Goal: Task Accomplishment & Management: Complete application form

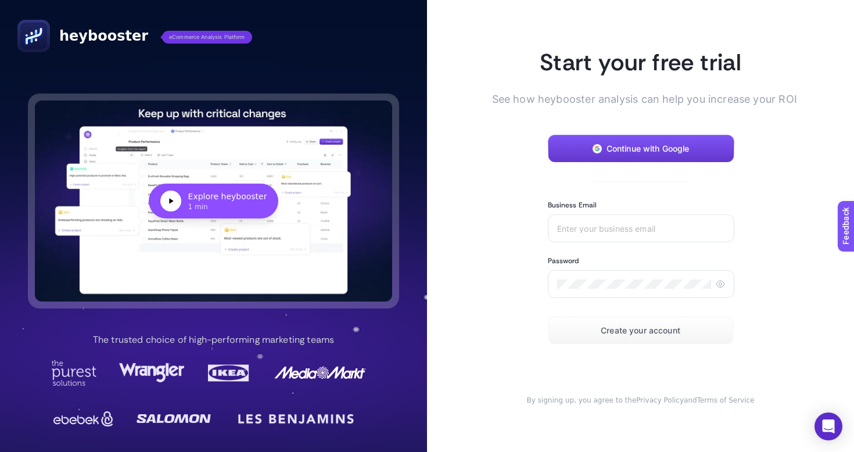
click at [636, 156] on button "Continue with Google" at bounding box center [641, 149] width 186 height 28
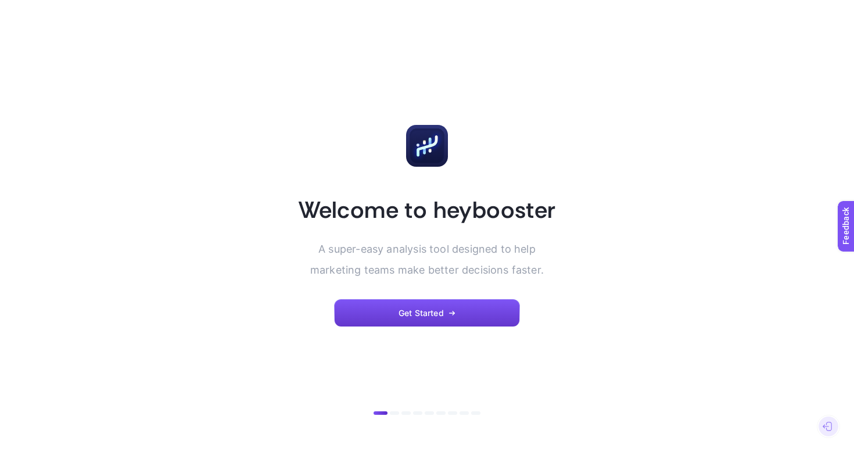
click at [454, 299] on button "Get Started" at bounding box center [427, 313] width 186 height 28
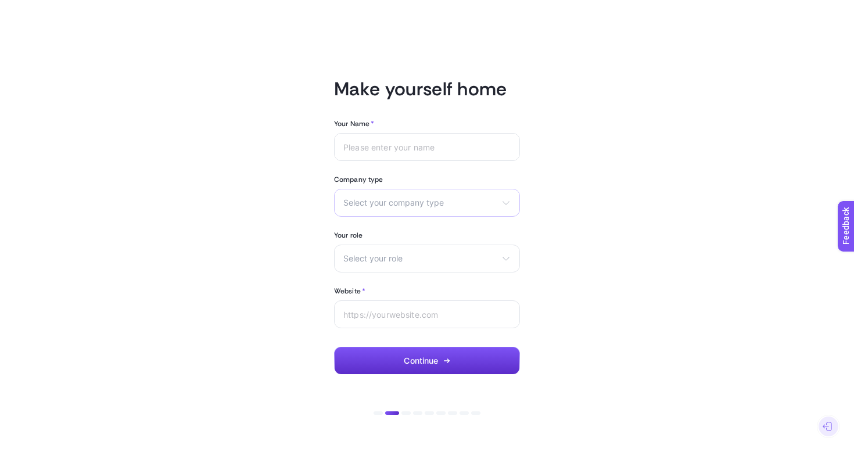
click at [437, 199] on span "Select your company type" at bounding box center [419, 202] width 153 height 9
click at [406, 254] on li "Agency" at bounding box center [427, 249] width 180 height 19
click at [393, 142] on input "Your Name *" at bounding box center [426, 146] width 167 height 9
type input "n"
click at [383, 273] on div "Your Name * neksus Company type Agency eCommerce Agency Other Your role Select …" at bounding box center [427, 247] width 186 height 256
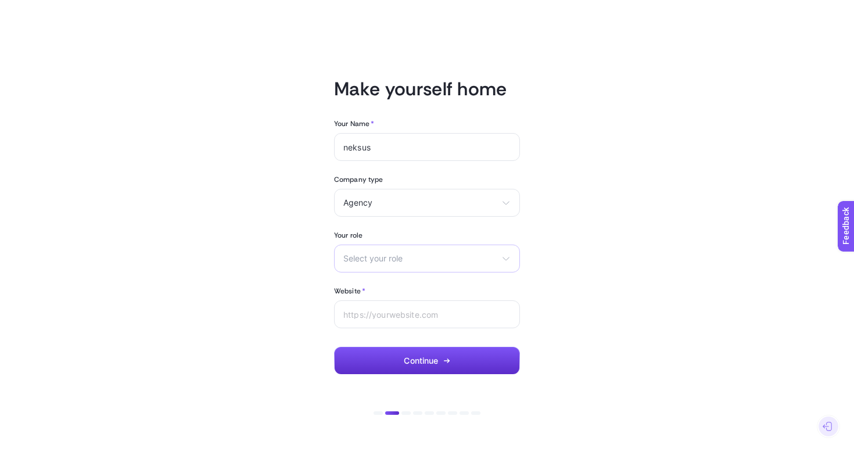
click at [389, 260] on span "Select your role" at bounding box center [419, 258] width 153 height 9
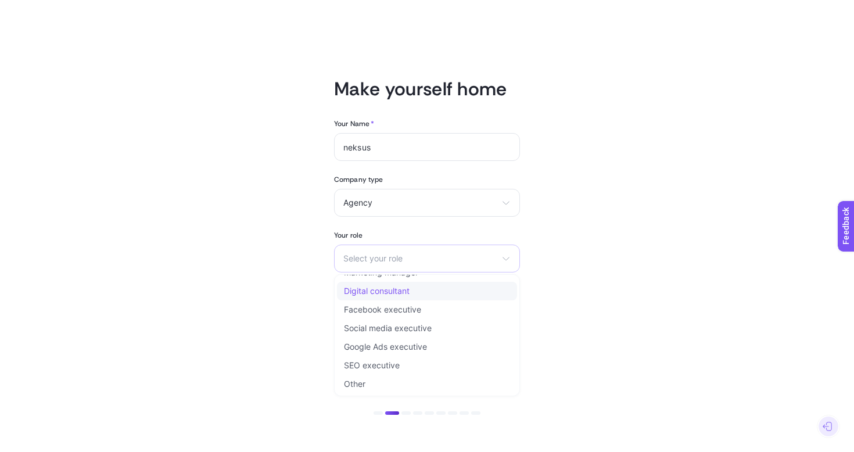
scroll to position [5, 0]
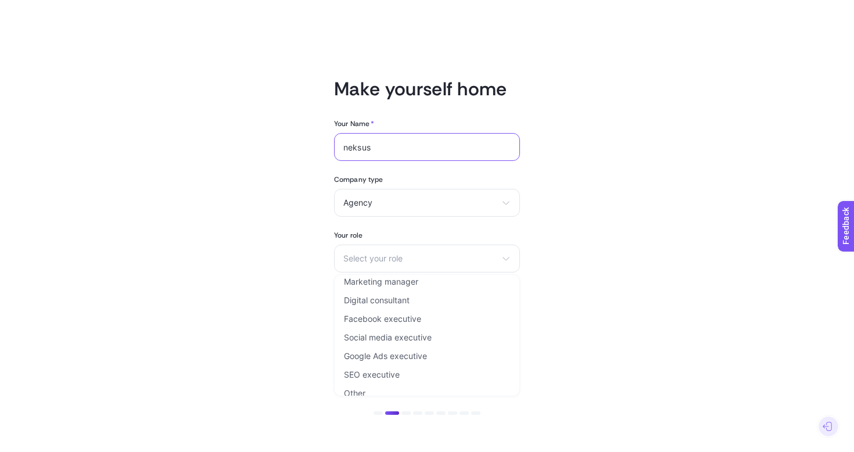
drag, startPoint x: 389, startPoint y: 146, endPoint x: 293, endPoint y: 146, distance: 95.8
click at [293, 146] on article "Make yourself home Your Name * neksus Company type Agency eCommerce Agency Othe…" at bounding box center [427, 226] width 809 height 424
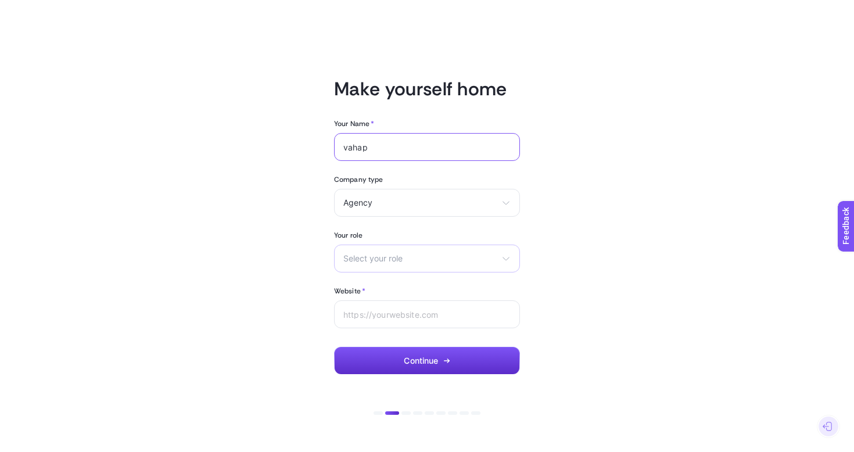
type input "vahap"
click at [380, 263] on div "Select your role Marketing manager Digital consultant Facebook executive Social…" at bounding box center [427, 259] width 186 height 28
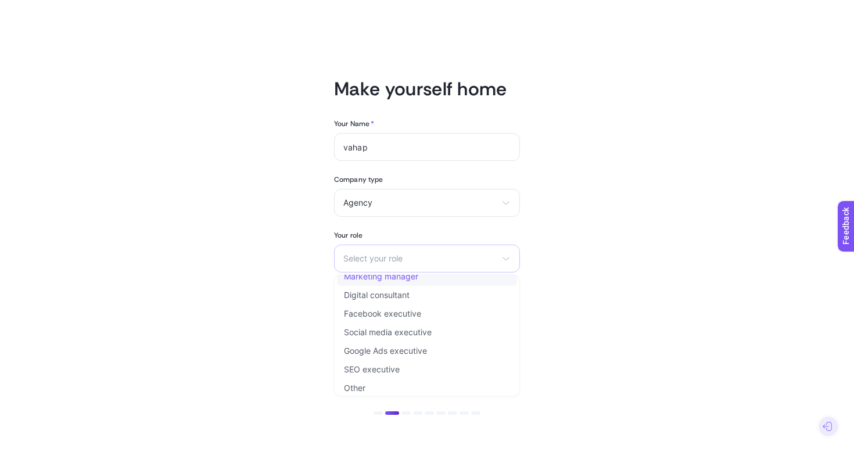
scroll to position [6, 0]
click at [393, 285] on li "Marketing manager" at bounding box center [427, 280] width 180 height 19
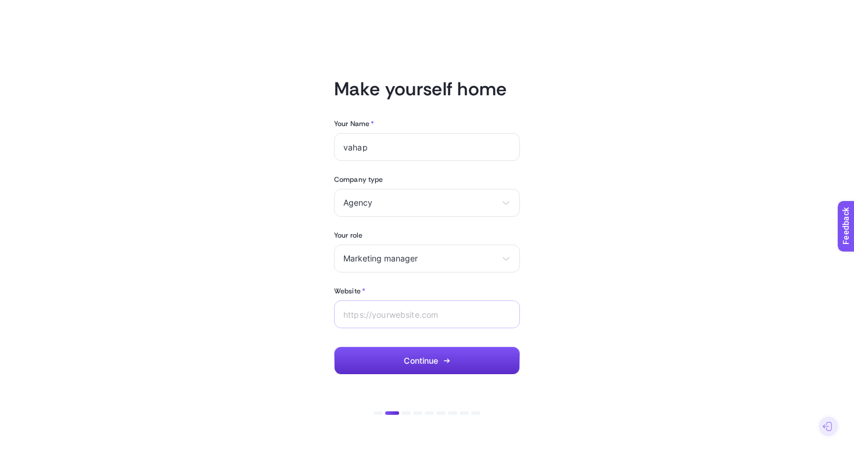
click at [382, 321] on div at bounding box center [427, 314] width 186 height 28
type input "[DOMAIN_NAME]"
click at [403, 382] on article "Make yourself home Your Name * vahap Company type Agency eCommerce Agency Other…" at bounding box center [427, 226] width 809 height 424
click at [394, 354] on button "Continue" at bounding box center [427, 361] width 186 height 28
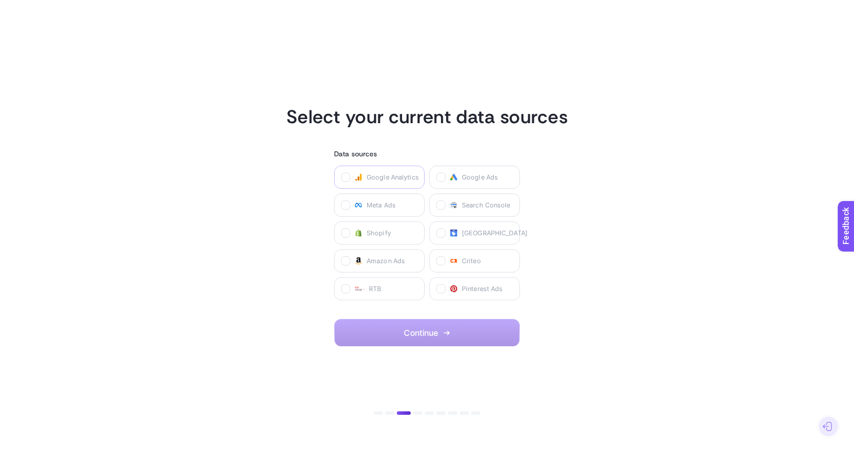
click at [368, 173] on span "Google Analytics" at bounding box center [393, 177] width 52 height 9
click at [0, 0] on Analytics "checkbox" at bounding box center [0, 0] width 0 height 0
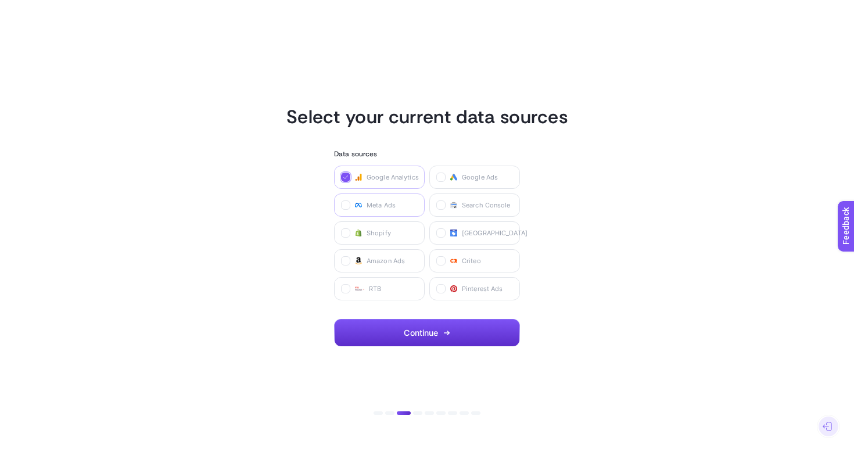
click at [376, 202] on span "Meta Ads" at bounding box center [381, 204] width 29 height 9
click at [0, 0] on Ads "checkbox" at bounding box center [0, 0] width 0 height 0
click at [393, 242] on label "Shopify" at bounding box center [379, 232] width 91 height 23
click at [0, 0] on input "checkbox" at bounding box center [0, 0] width 0 height 0
click at [412, 339] on button "Continue" at bounding box center [427, 333] width 186 height 28
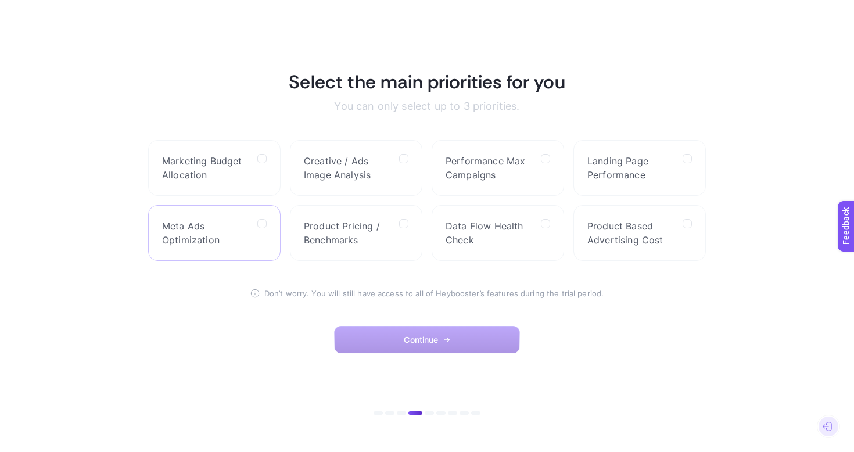
click at [243, 242] on span "Meta Ads Optimization" at bounding box center [205, 233] width 86 height 28
click at [0, 0] on Optimization "checkbox" at bounding box center [0, 0] width 0 height 0
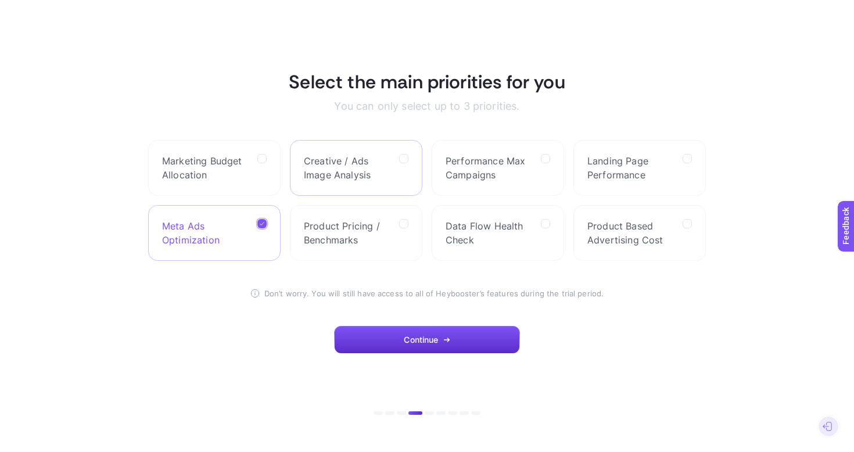
click at [382, 179] on span "Creative / Ads Image Analysis" at bounding box center [347, 168] width 86 height 28
click at [0, 0] on Analysis "checkbox" at bounding box center [0, 0] width 0 height 0
click at [385, 227] on span "Product Pricing / Benchmarks" at bounding box center [347, 233] width 86 height 28
click at [0, 0] on Benchmarks "checkbox" at bounding box center [0, 0] width 0 height 0
click at [480, 236] on span "Data Flow Health Check" at bounding box center [489, 233] width 86 height 28
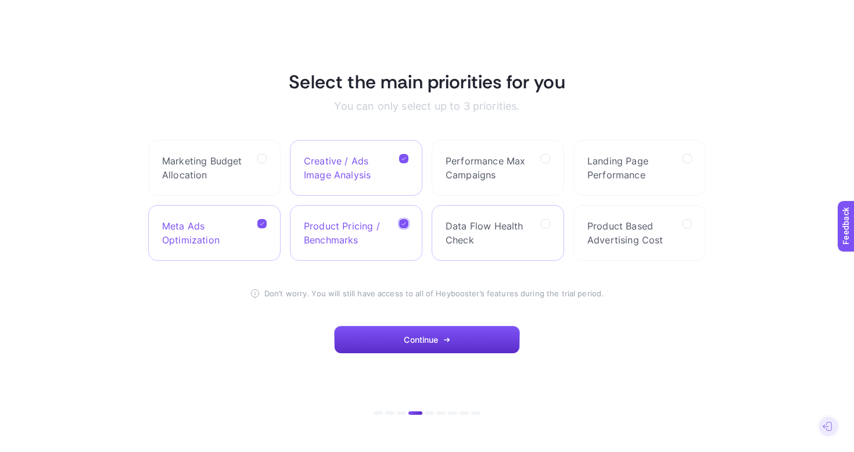
click at [0, 0] on Check "checkbox" at bounding box center [0, 0] width 0 height 0
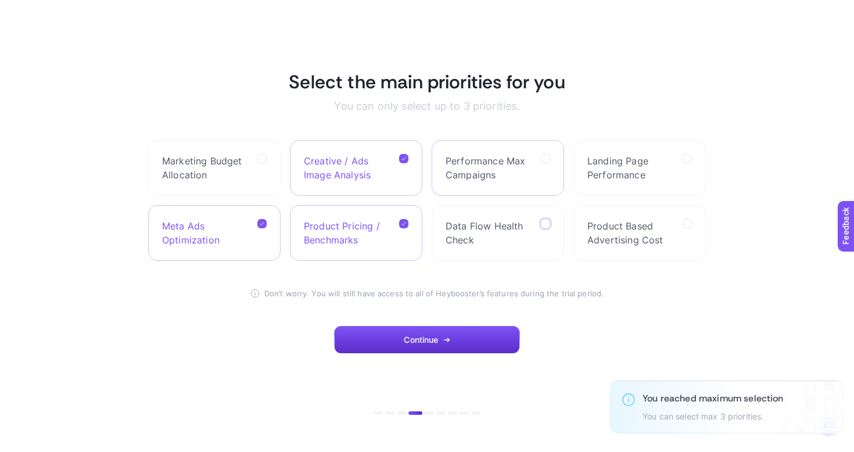
click at [489, 194] on label "Performance Max Campaigns" at bounding box center [498, 168] width 132 height 56
click at [0, 0] on Campaigns "checkbox" at bounding box center [0, 0] width 0 height 0
click at [552, 182] on label "Performance Max Campaigns" at bounding box center [498, 168] width 132 height 56
click at [0, 0] on Campaigns "checkbox" at bounding box center [0, 0] width 0 height 0
click at [548, 163] on div at bounding box center [545, 168] width 9 height 28
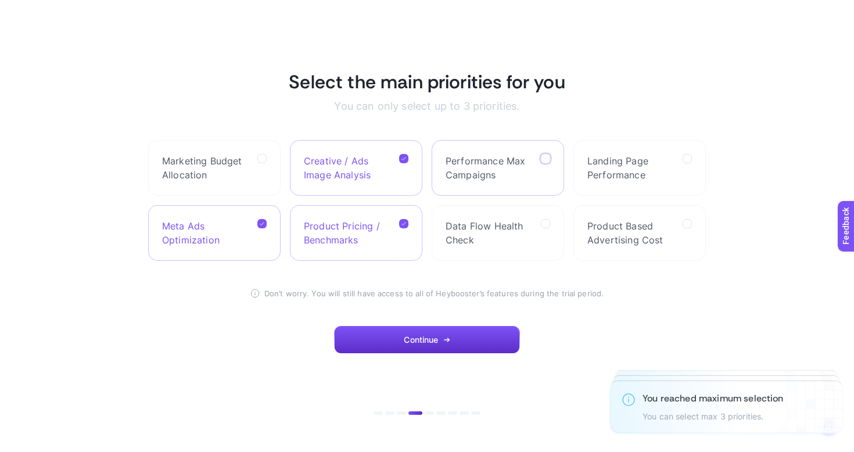
click at [0, 0] on Campaigns "checkbox" at bounding box center [0, 0] width 0 height 0
click at [354, 173] on span "Creative / Ads Image Analysis" at bounding box center [347, 168] width 86 height 28
click at [0, 0] on Analysis "checkbox" at bounding box center [0, 0] width 0 height 0
click at [362, 227] on span "Product Pricing / Benchmarks" at bounding box center [347, 233] width 86 height 28
click at [0, 0] on Benchmarks "checkbox" at bounding box center [0, 0] width 0 height 0
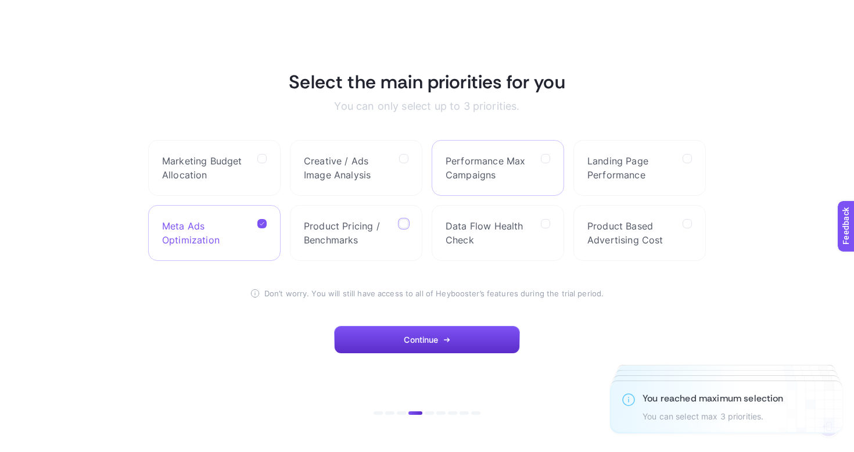
click at [541, 162] on div at bounding box center [545, 168] width 9 height 28
click at [0, 0] on Campaigns "checkbox" at bounding box center [0, 0] width 0 height 0
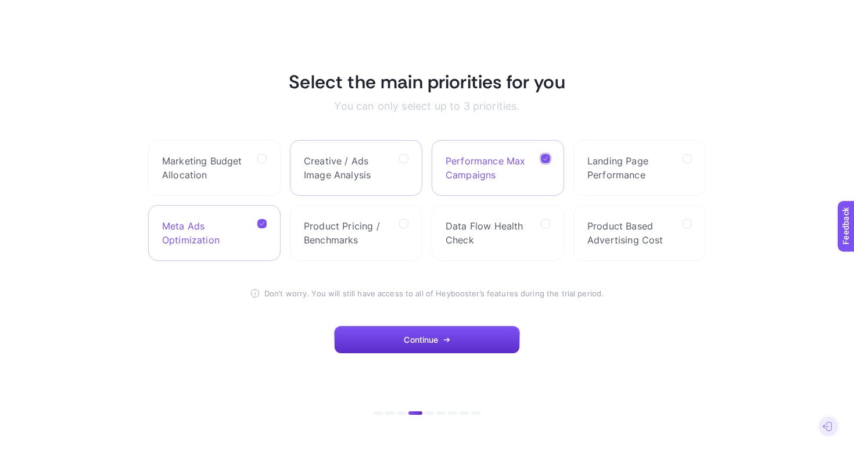
click at [399, 166] on div at bounding box center [403, 168] width 9 height 28
click at [0, 0] on Analysis "checkbox" at bounding box center [0, 0] width 0 height 0
click at [450, 333] on button "Continue" at bounding box center [427, 340] width 186 height 28
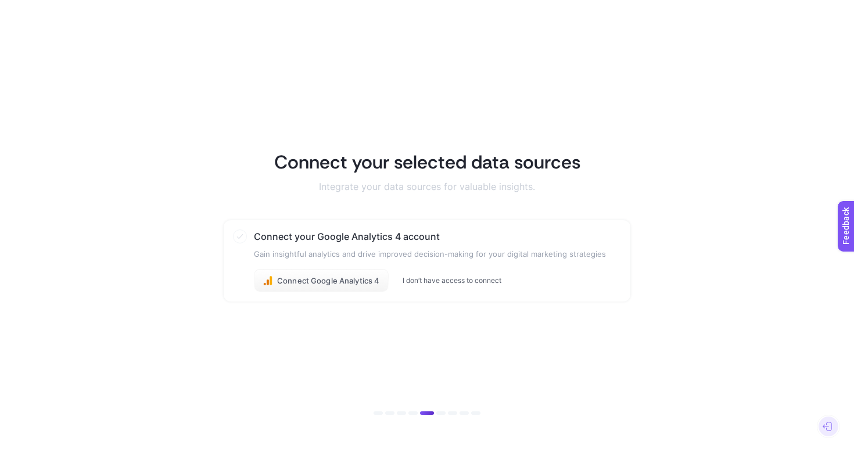
click at [462, 283] on button "I don’t have access to connect" at bounding box center [452, 280] width 99 height 9
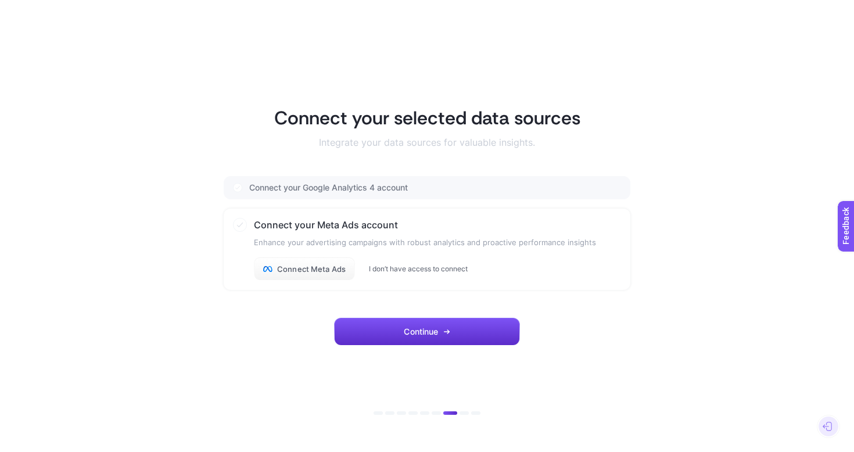
click at [414, 264] on button "I don’t have access to connect" at bounding box center [418, 268] width 99 height 9
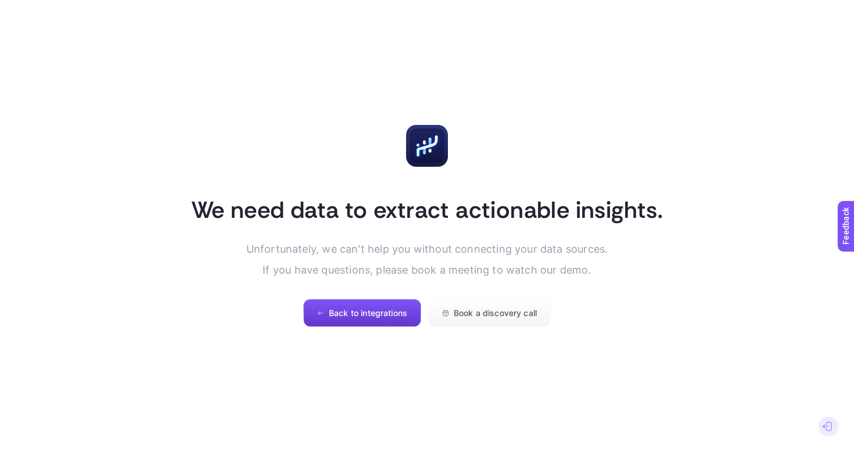
click at [383, 321] on button "Back to integrations" at bounding box center [362, 313] width 118 height 28
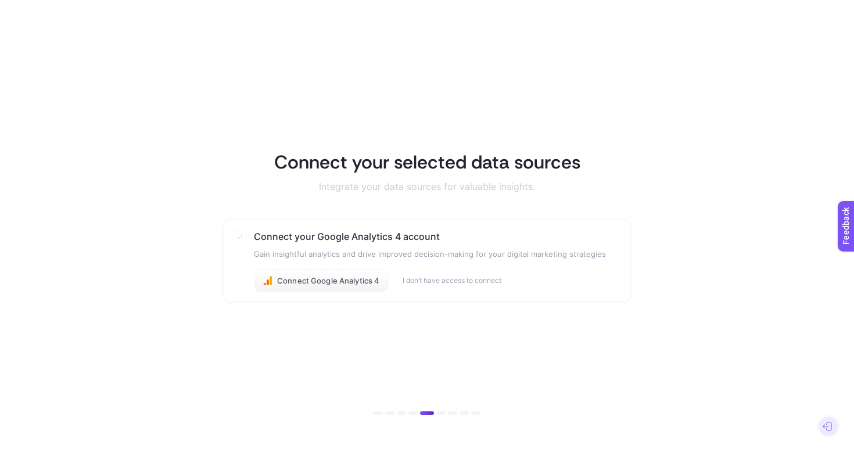
click at [459, 407] on article "Connect your selected data sources Integrate your data sources for valuable ins…" at bounding box center [427, 226] width 809 height 424
